Goal: Check status: Check status

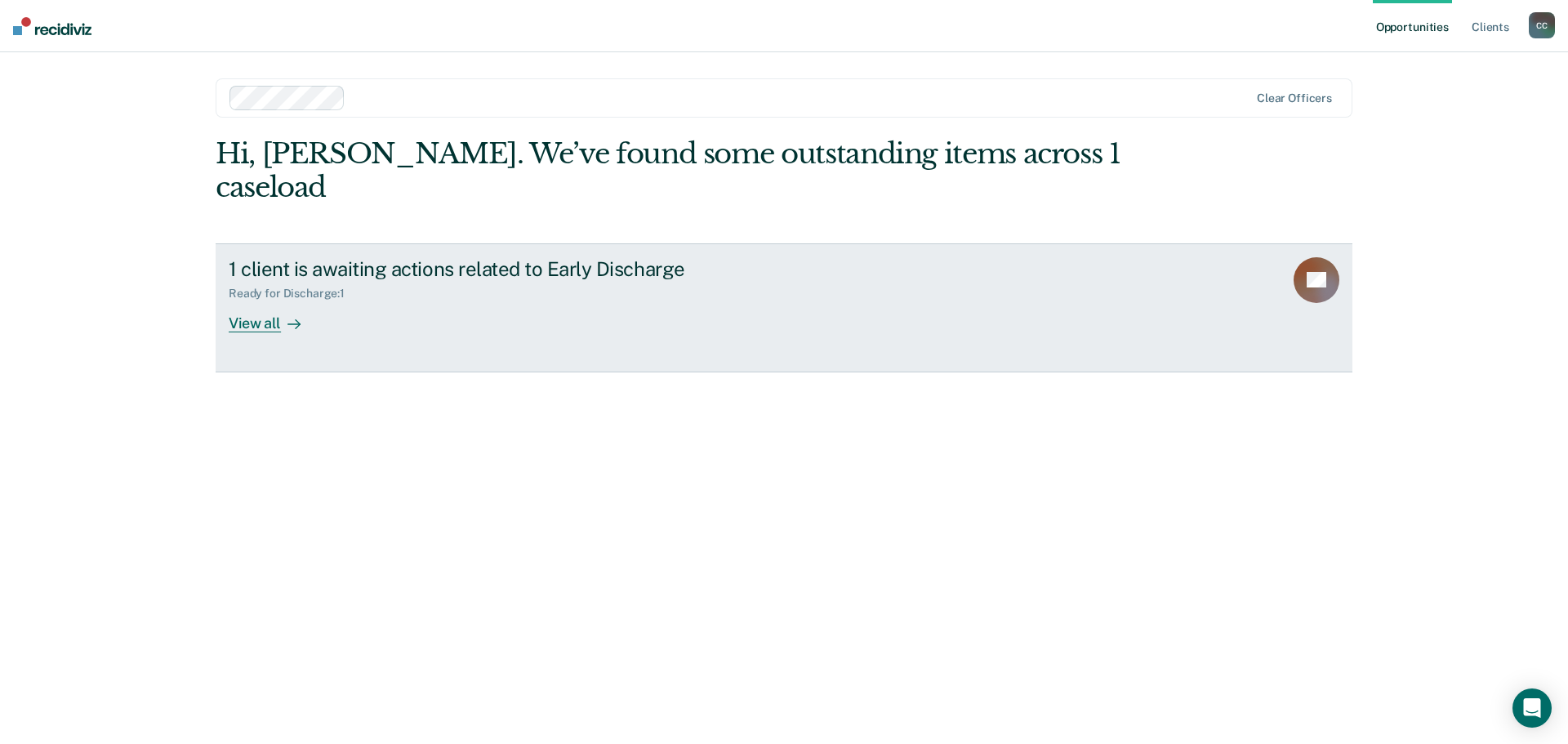
click at [257, 301] on div "View all" at bounding box center [274, 317] width 91 height 32
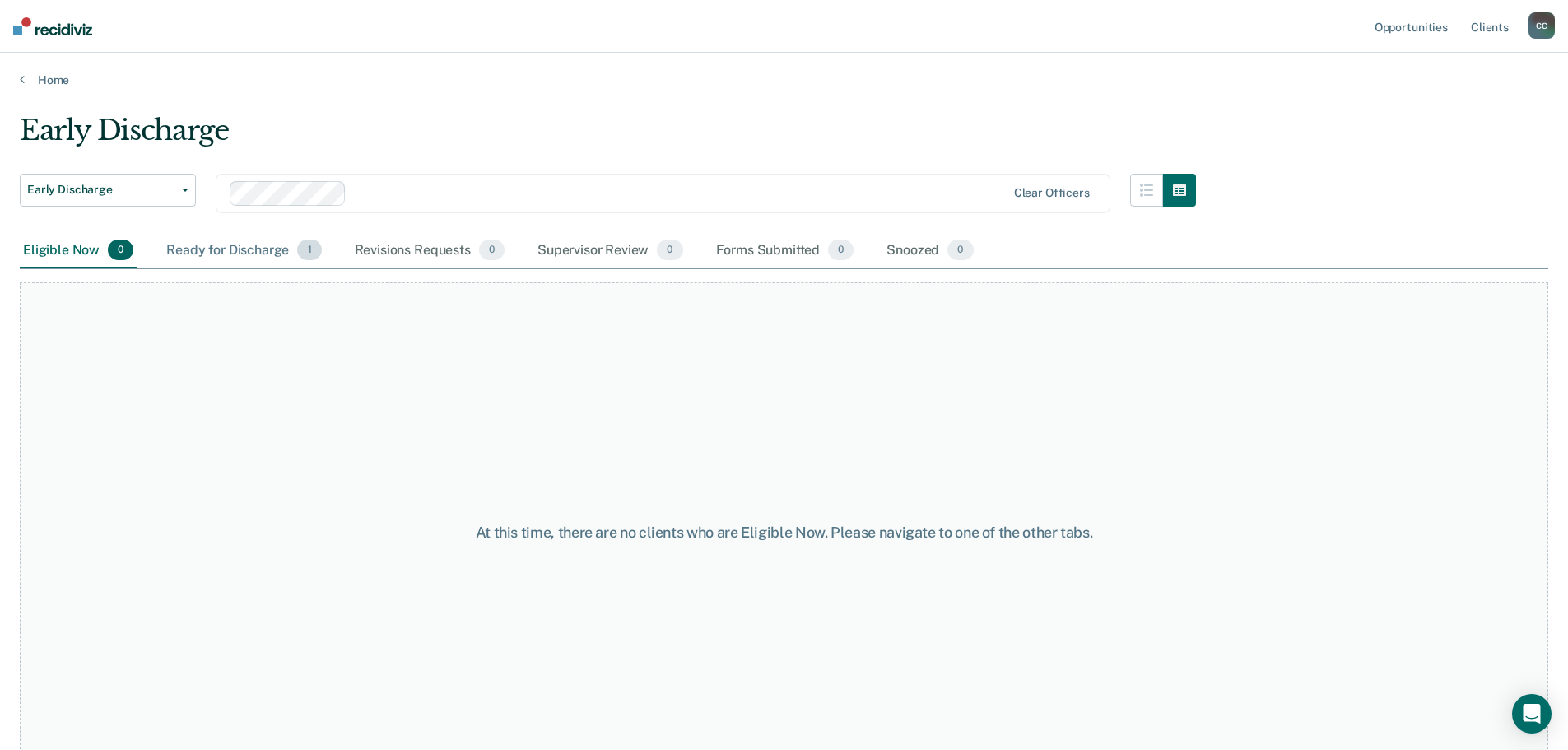
click at [242, 246] on div "Ready for Discharge 1" at bounding box center [244, 251] width 162 height 36
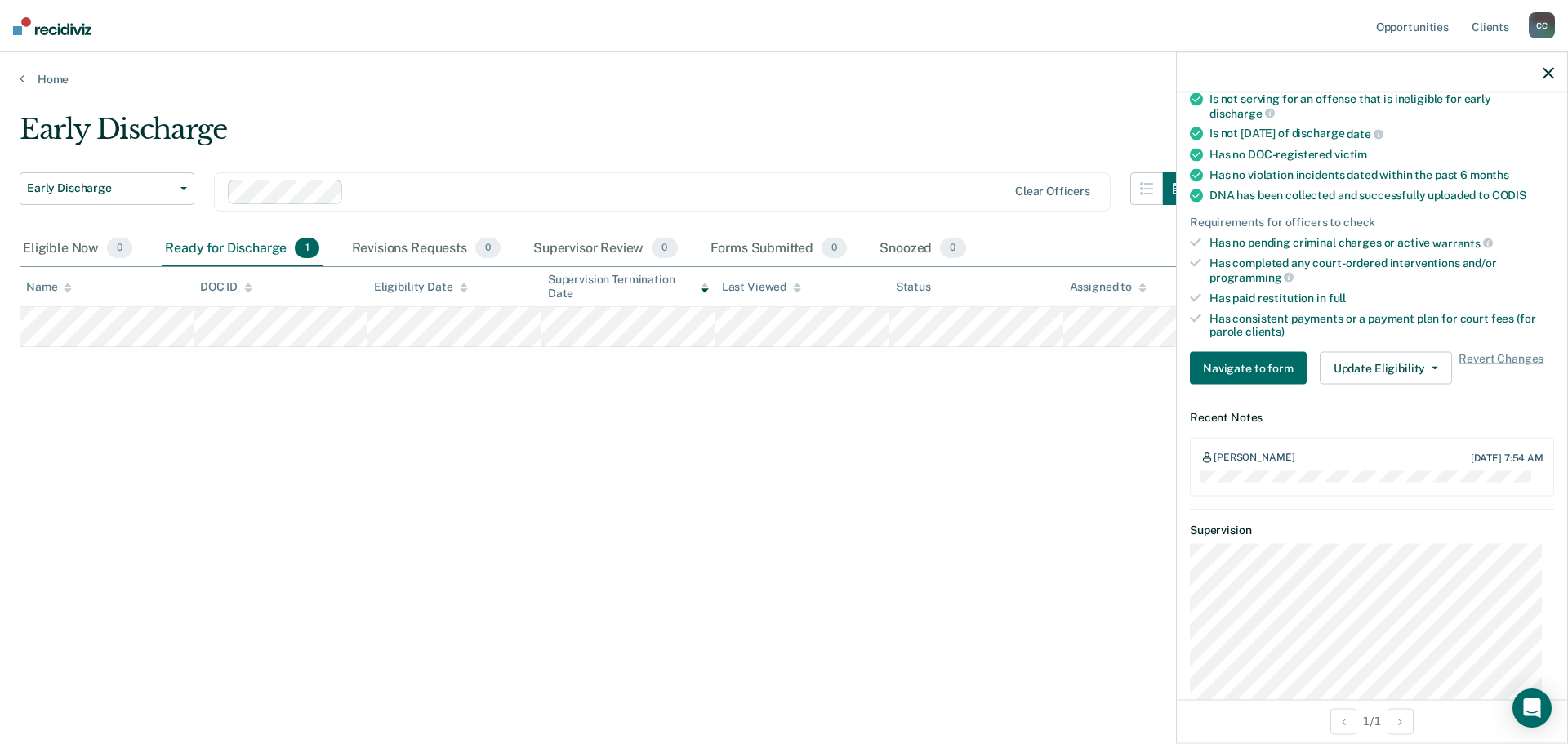
scroll to position [534, 0]
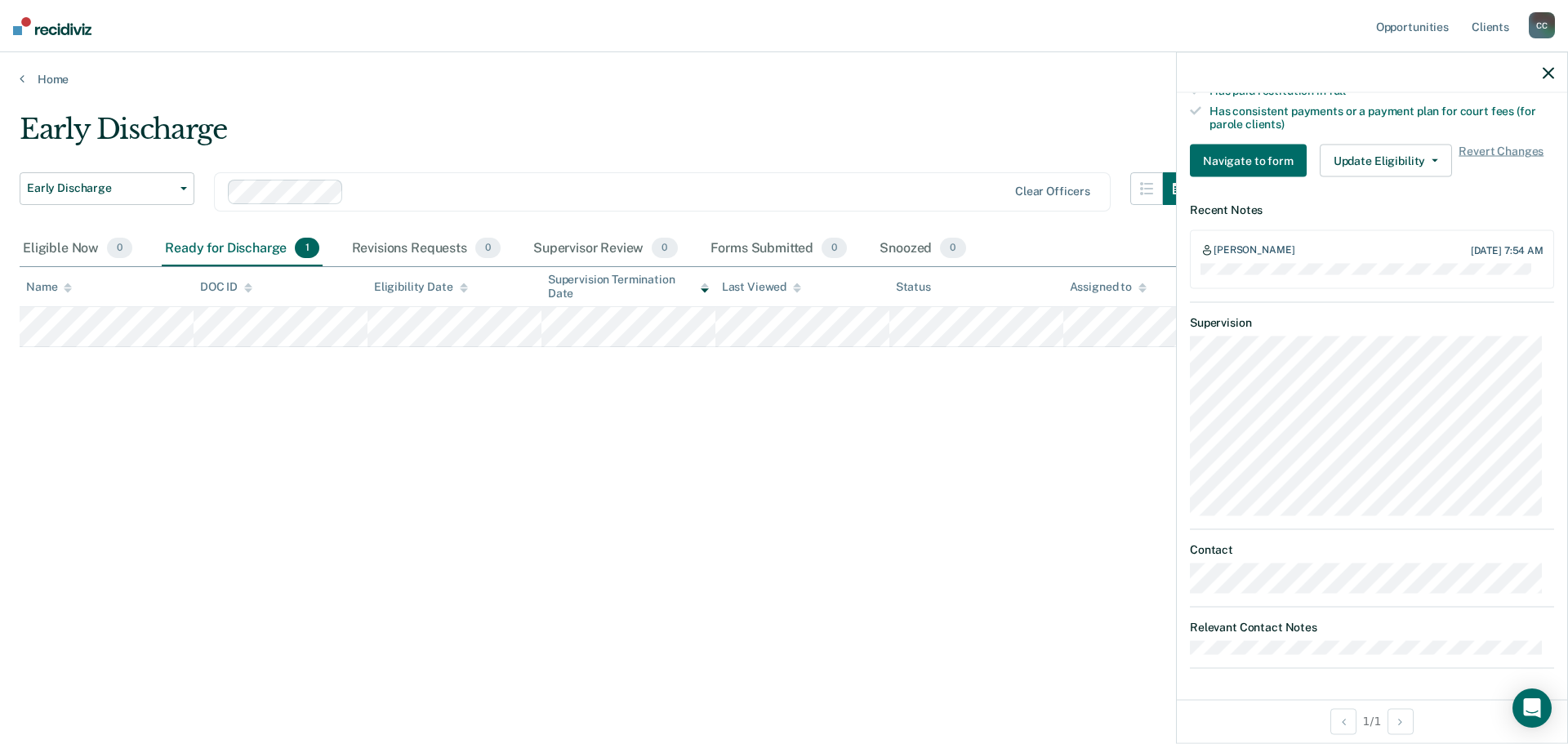
click at [1063, 528] on div "Early Discharge Early Discharge Early Discharge Clear officers Eligible Now 0 R…" at bounding box center [784, 367] width 1529 height 509
